Goal: Task Accomplishment & Management: Manage account settings

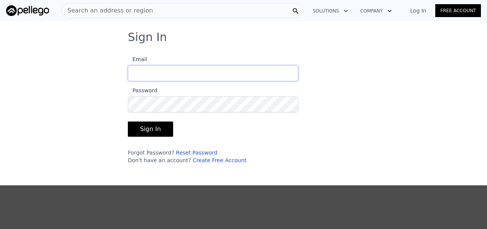
type input "[EMAIL_ADDRESS][DOMAIN_NAME]"
click at [207, 76] on input "[EMAIL_ADDRESS][DOMAIN_NAME]" at bounding box center [213, 73] width 170 height 16
click at [213, 43] on h3 "Sign In" at bounding box center [243, 37] width 231 height 14
click at [145, 127] on button "Sign In" at bounding box center [150, 129] width 45 height 15
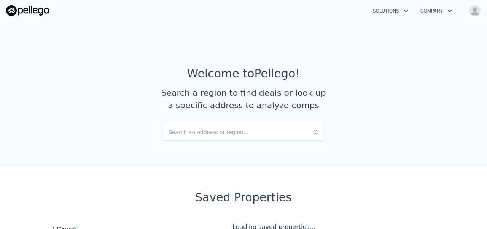
checkbox input "true"
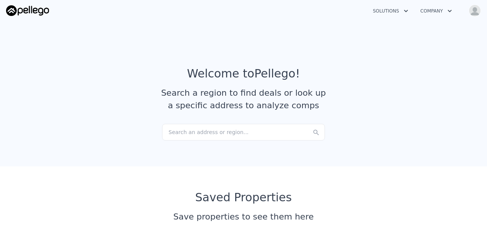
click at [476, 10] on img "button" at bounding box center [474, 11] width 12 height 12
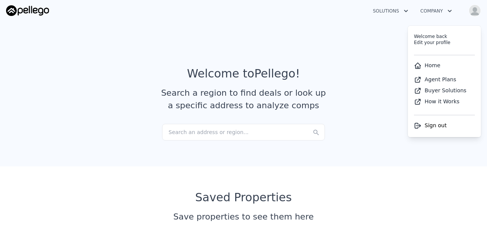
click at [430, 64] on link "Home" at bounding box center [427, 65] width 26 height 6
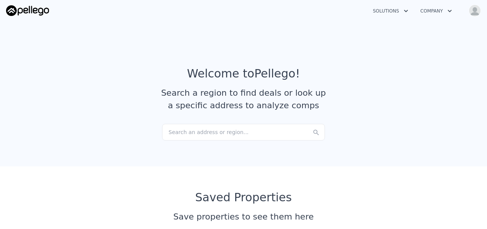
click at [471, 15] on img "button" at bounding box center [474, 11] width 12 height 12
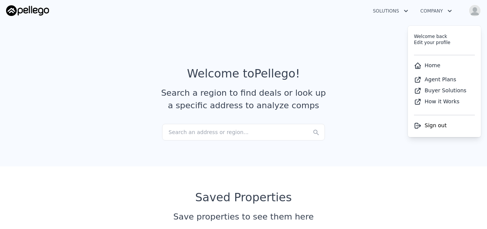
click at [433, 79] on link "Agent Plans" at bounding box center [435, 79] width 42 height 6
click at [441, 43] on link "Edit your profile" at bounding box center [432, 42] width 36 height 5
select select "53"
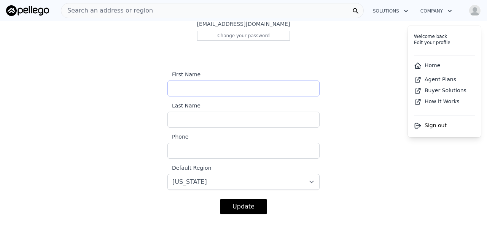
scroll to position [134, 0]
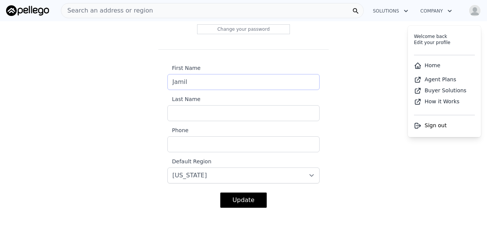
type input "Jamil"
type input "Hassam"
click at [255, 198] on button "Update" at bounding box center [243, 200] width 46 height 15
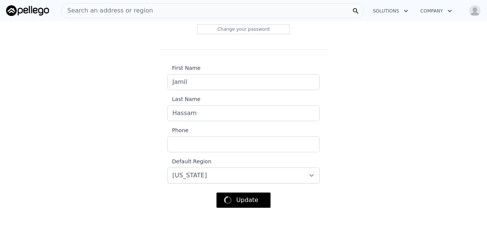
scroll to position [146, 0]
click at [475, 11] on img "button" at bounding box center [474, 11] width 12 height 12
